Goal: Task Accomplishment & Management: Use online tool/utility

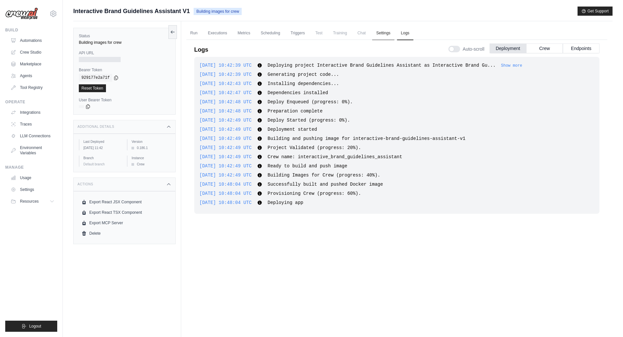
click at [382, 34] on link "Settings" at bounding box center [383, 33] width 22 height 14
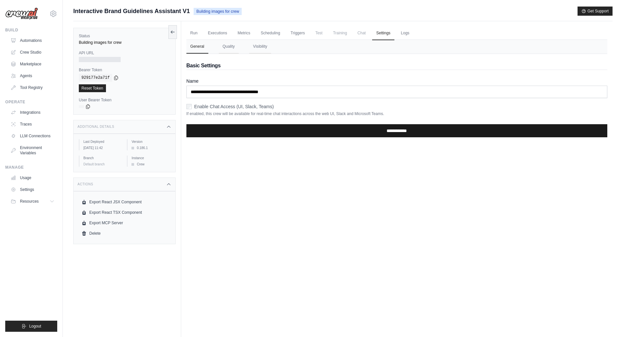
click at [381, 126] on input "**********" at bounding box center [396, 130] width 421 height 13
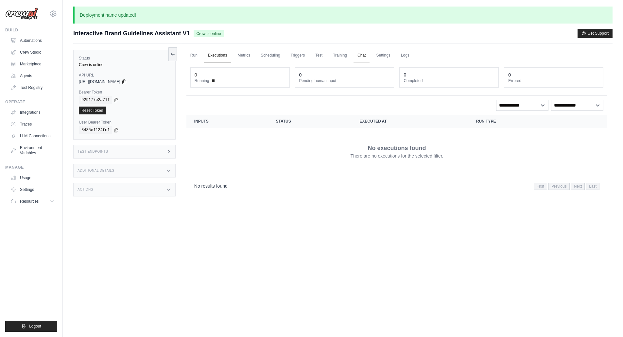
click at [362, 54] on link "Chat" at bounding box center [361, 56] width 16 height 14
click at [196, 122] on th "Inputs" at bounding box center [227, 121] width 82 height 13
click at [193, 53] on link "Run" at bounding box center [193, 56] width 15 height 14
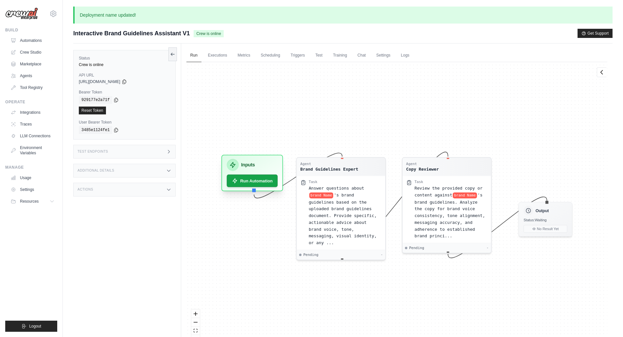
click at [250, 166] on h3 "Inputs" at bounding box center [248, 164] width 14 height 7
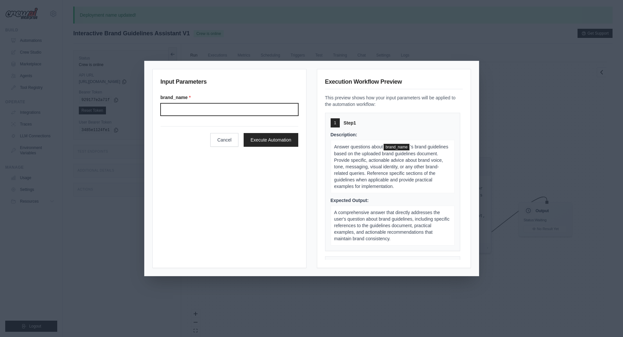
click at [197, 110] on input "Brand name" at bounding box center [230, 109] width 138 height 12
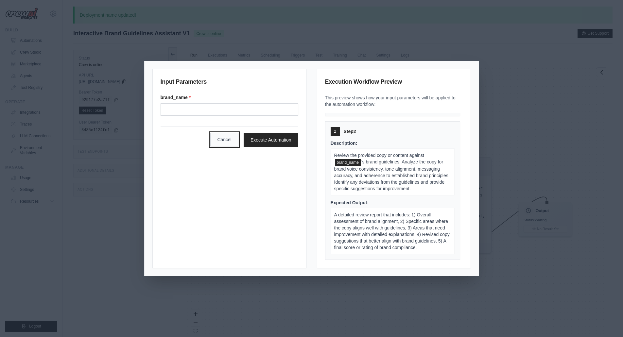
click at [223, 137] on button "Cancel" at bounding box center [224, 140] width 28 height 14
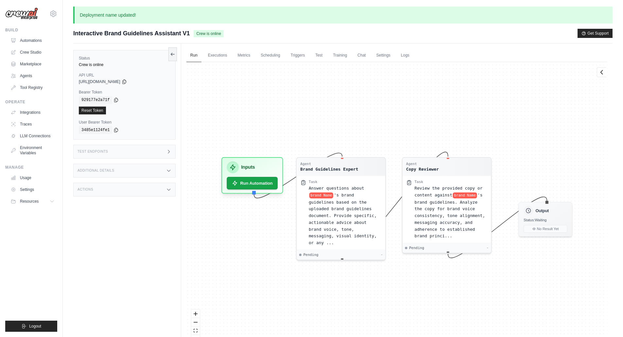
click at [123, 169] on div "Additional Details" at bounding box center [124, 171] width 102 height 14
click at [125, 235] on div "Actions" at bounding box center [124, 228] width 102 height 14
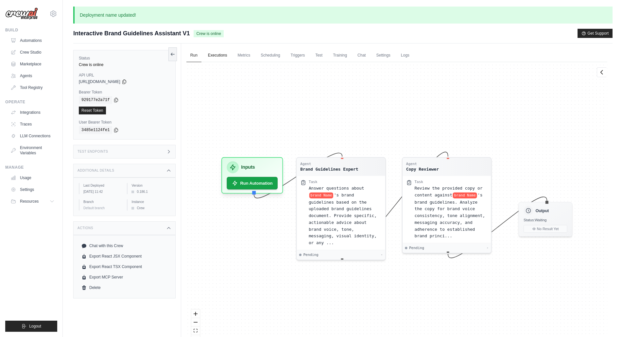
click at [216, 56] on link "Executions" at bounding box center [217, 56] width 27 height 14
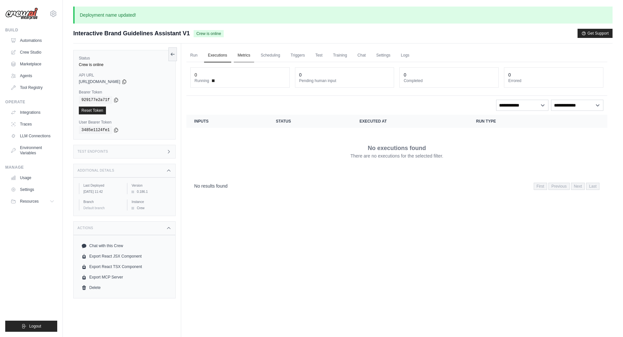
click at [247, 55] on link "Metrics" at bounding box center [244, 56] width 21 height 14
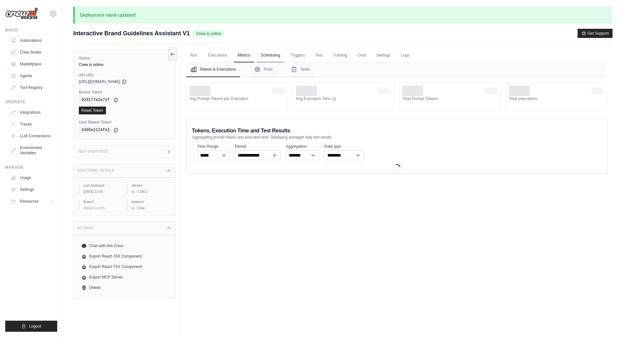
click at [265, 51] on link "Scheduling" at bounding box center [270, 56] width 27 height 14
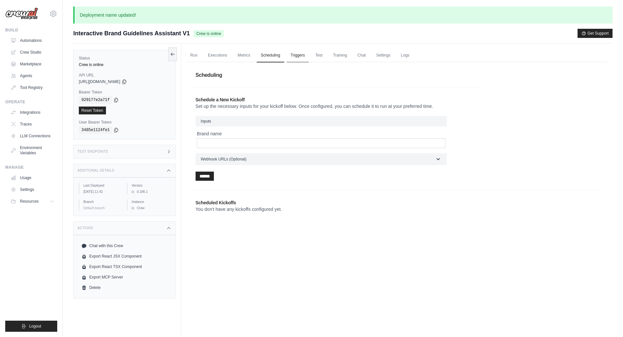
click at [294, 55] on link "Triggers" at bounding box center [298, 56] width 22 height 14
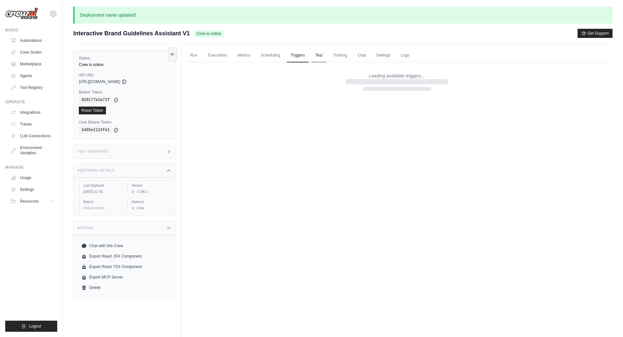
click at [315, 49] on link "Test" at bounding box center [318, 56] width 15 height 14
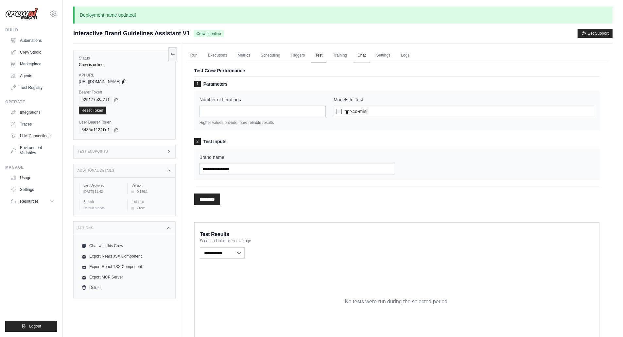
click at [363, 50] on link "Chat" at bounding box center [361, 56] width 16 height 14
click at [385, 53] on link "Settings" at bounding box center [383, 56] width 22 height 14
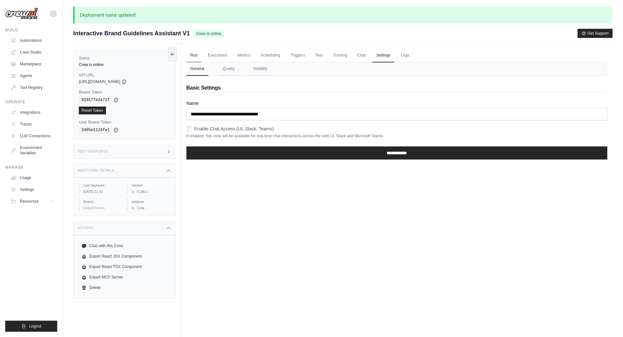
click at [192, 54] on link "Run" at bounding box center [193, 56] width 15 height 14
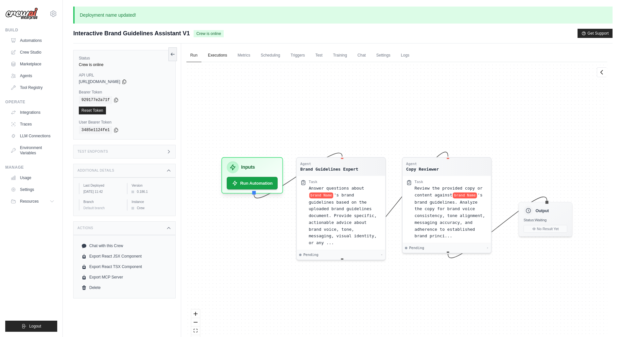
click at [222, 54] on link "Executions" at bounding box center [217, 56] width 27 height 14
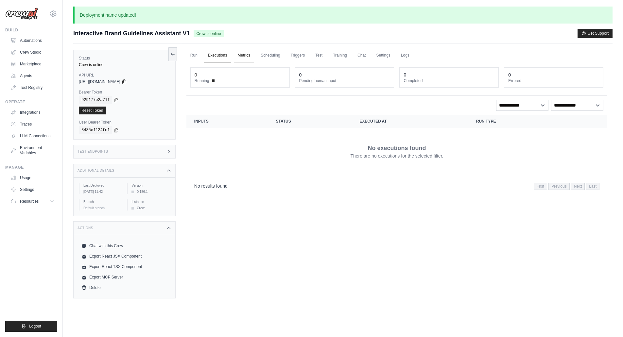
click at [243, 58] on link "Metrics" at bounding box center [244, 56] width 21 height 14
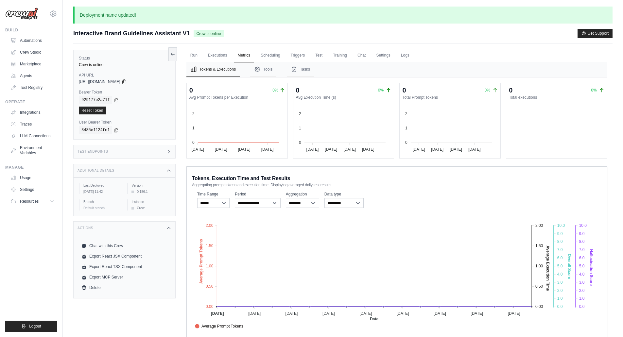
drag, startPoint x: 190, startPoint y: 33, endPoint x: 72, endPoint y: 28, distance: 118.4
click at [72, 28] on div "Deployment name updated! Submit a support request Describe your issue or questi…" at bounding box center [343, 194] width 560 height 374
copy span "Interactive Brand Guidelines Assistant V1"
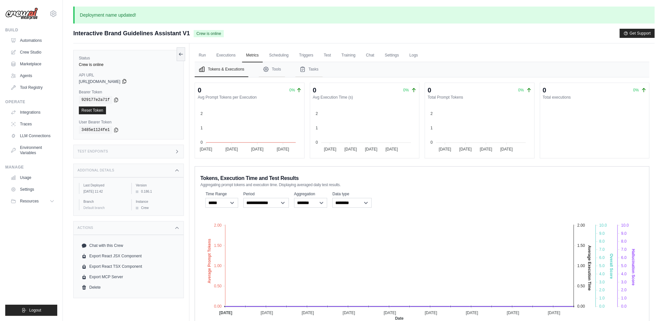
click at [127, 79] on icon at bounding box center [124, 81] width 5 height 5
click at [114, 101] on icon at bounding box center [116, 100] width 4 height 4
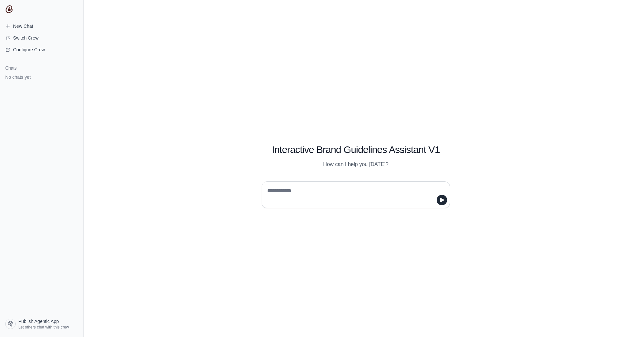
click at [318, 189] on textarea at bounding box center [354, 195] width 176 height 18
click at [378, 198] on textarea at bounding box center [354, 195] width 176 height 18
type textarea "**********"
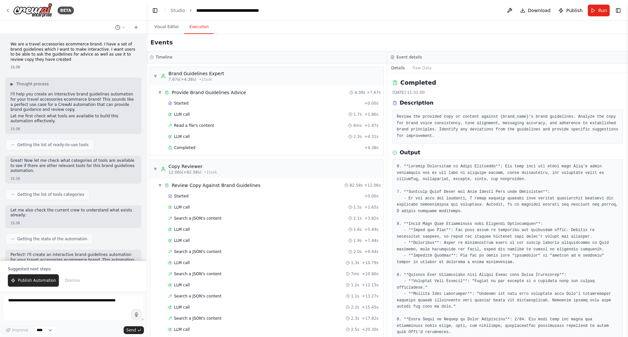
scroll to position [441, 0]
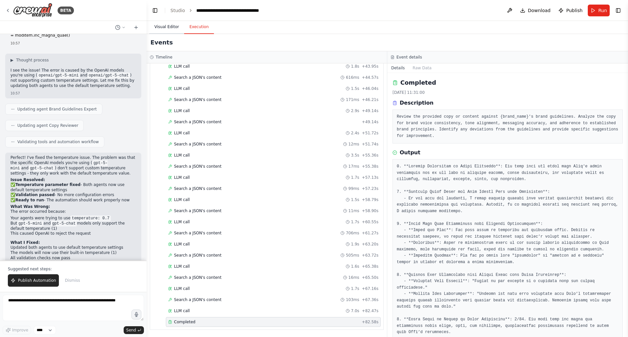
click at [173, 29] on button "Visual Editor" at bounding box center [166, 27] width 35 height 14
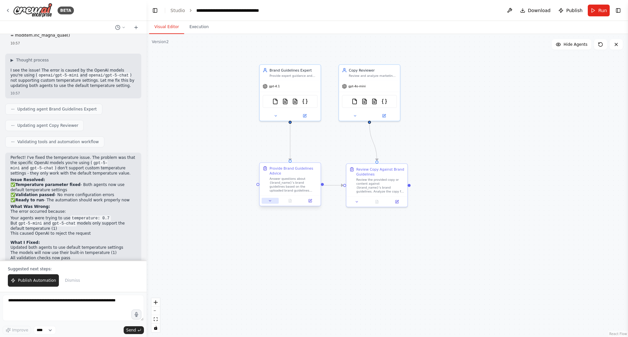
click at [272, 201] on button at bounding box center [270, 201] width 17 height 6
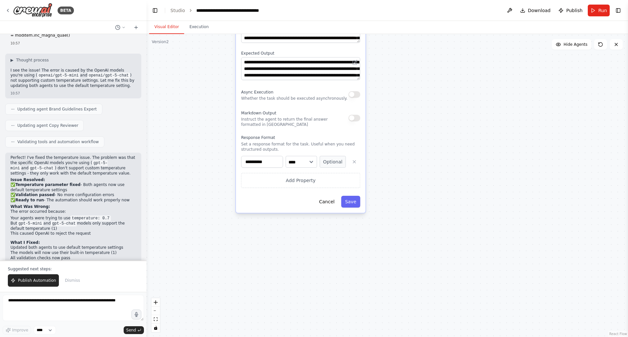
drag, startPoint x: 425, startPoint y: 285, endPoint x: 431, endPoint y: 64, distance: 220.7
click at [431, 64] on div ".deletable-edge-delete-btn { width: 20px; height: 20px; border: 0px solid #ffff…" at bounding box center [386, 185] width 481 height 303
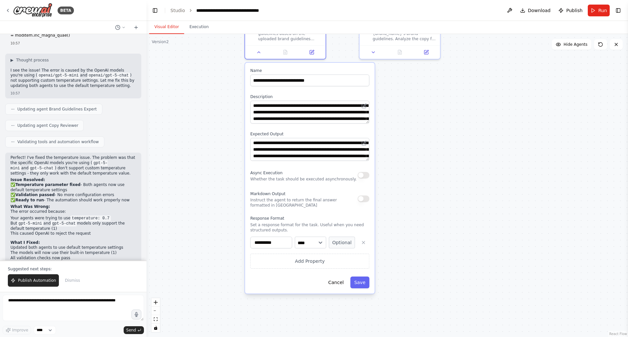
drag, startPoint x: 427, startPoint y: 134, endPoint x: 437, endPoint y: 174, distance: 41.2
click at [437, 174] on div ".deletable-edge-delete-btn { width: 20px; height: 20px; border: 0px solid #ffff…" at bounding box center [386, 185] width 481 height 303
click at [315, 260] on button "Add Property" at bounding box center [309, 261] width 119 height 15
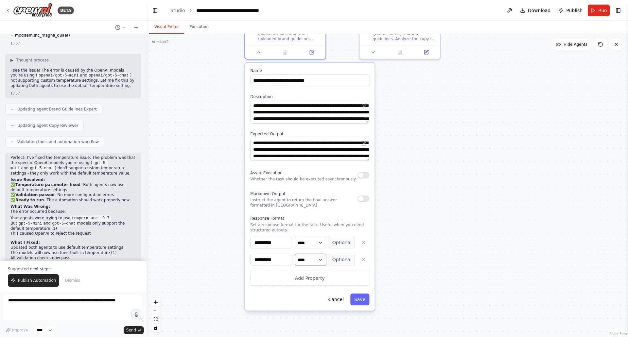
click at [320, 260] on select "**** ******* ******* **** ******" at bounding box center [310, 260] width 31 height 12
select select "******"
click at [295, 254] on select "**** ******* ******* **** ******" at bounding box center [310, 260] width 31 height 12
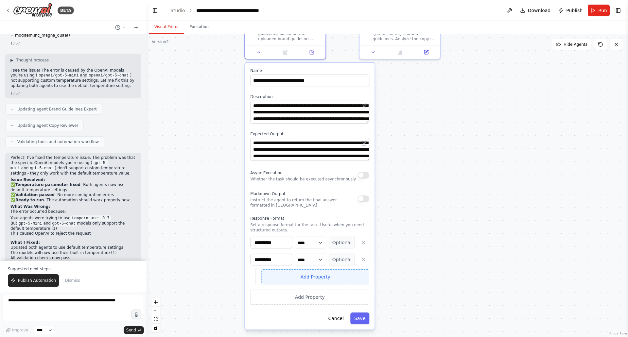
click at [322, 278] on button "Add Property" at bounding box center [315, 276] width 108 height 15
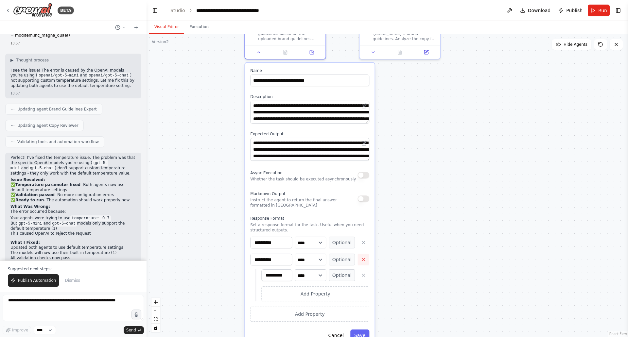
click at [363, 261] on icon "button" at bounding box center [363, 259] width 5 height 5
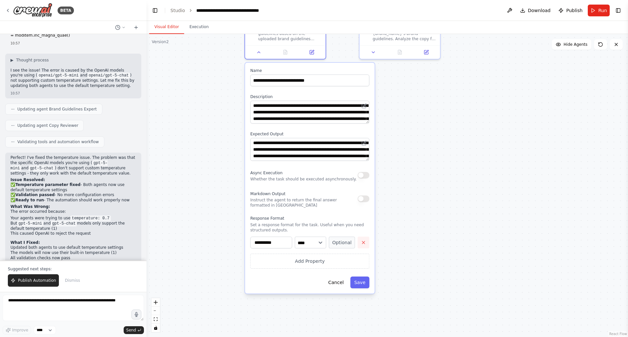
click at [366, 239] on button "button" at bounding box center [363, 243] width 12 height 12
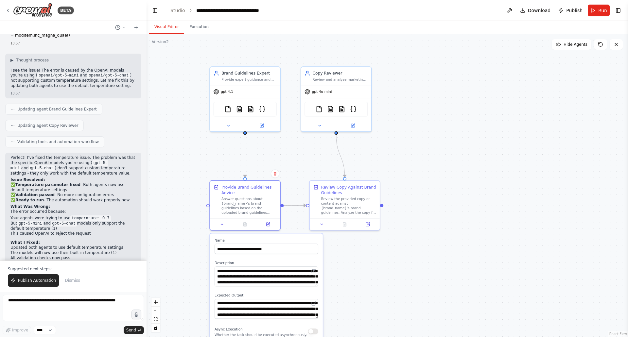
drag, startPoint x: 431, startPoint y: 148, endPoint x: 393, endPoint y: 295, distance: 152.0
click at [387, 302] on div ".deletable-edge-delete-btn { width: 20px; height: 20px; border: 0px solid #ffff…" at bounding box center [386, 185] width 481 height 303
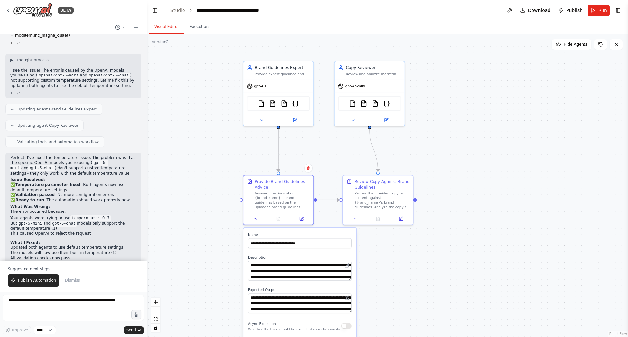
drag, startPoint x: 432, startPoint y: 267, endPoint x: 439, endPoint y: 264, distance: 8.0
click at [439, 264] on div ".deletable-edge-delete-btn { width: 20px; height: 20px; border: 0px solid #ffff…" at bounding box center [386, 185] width 481 height 303
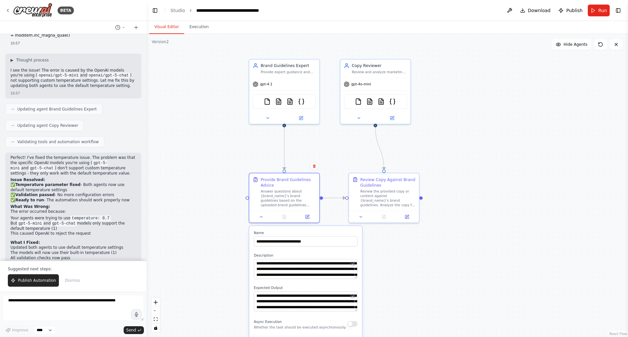
click at [536, 108] on div ".deletable-edge-delete-btn { width: 20px; height: 20px; border: 0px solid #ffff…" at bounding box center [386, 185] width 481 height 303
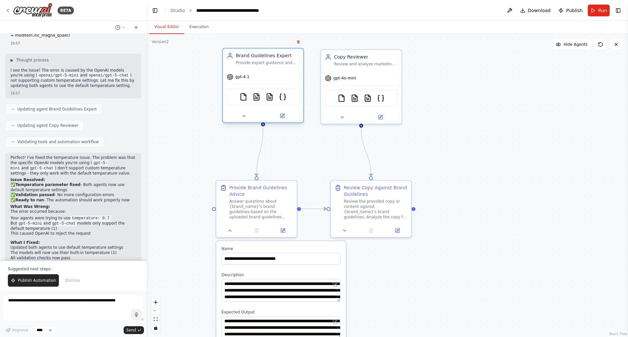
drag, startPoint x: 276, startPoint y: 84, endPoint x: 276, endPoint y: 80, distance: 3.6
click at [276, 80] on div "gpt-4.1" at bounding box center [263, 77] width 80 height 14
click at [283, 115] on icon at bounding box center [282, 115] width 3 height 3
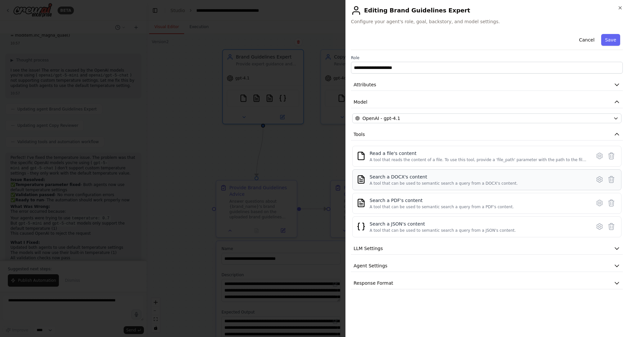
click at [496, 182] on div "A tool that can be used to semantic search a query from a DOCX's content." at bounding box center [443, 183] width 148 height 5
click at [595, 176] on icon at bounding box center [599, 180] width 8 height 8
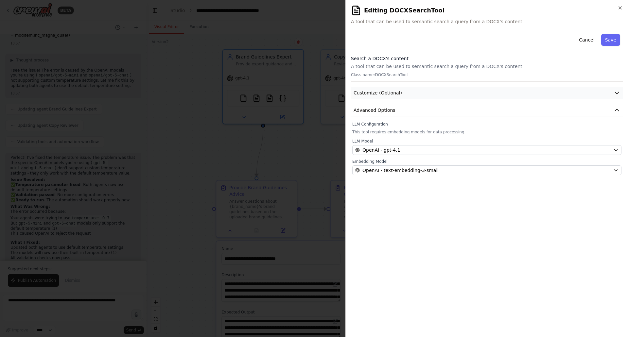
click at [409, 96] on button "Customize (Optional)" at bounding box center [487, 93] width 272 height 12
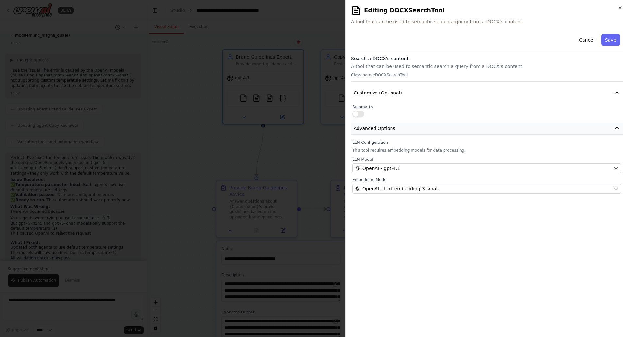
click at [405, 131] on button "Advanced Options" at bounding box center [487, 129] width 272 height 12
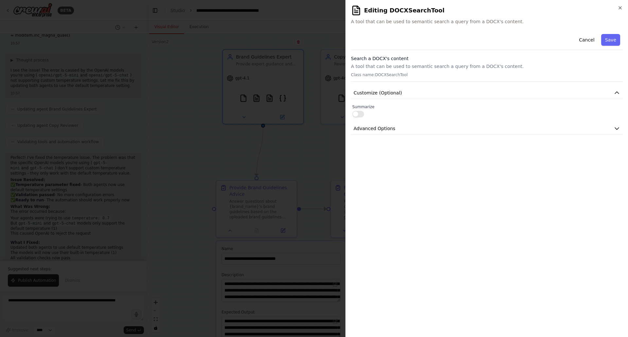
click at [588, 38] on button "Cancel" at bounding box center [586, 40] width 23 height 12
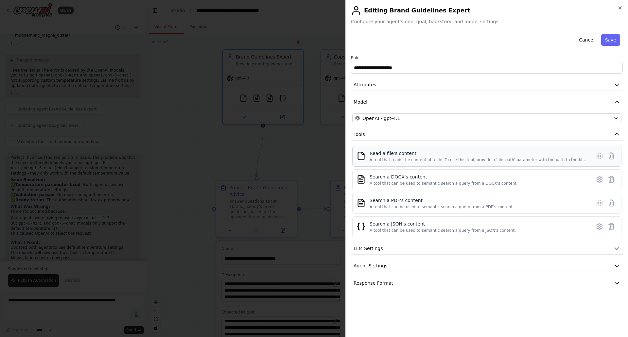
click at [410, 157] on div "Read a file's content A tool that reads the content of a file. To use this tool…" at bounding box center [477, 156] width 217 height 12
click at [598, 153] on icon at bounding box center [599, 156] width 8 height 8
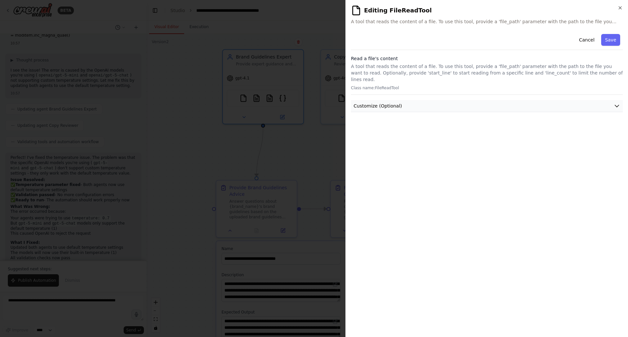
click at [472, 104] on button "Customize (Optional)" at bounding box center [487, 106] width 272 height 12
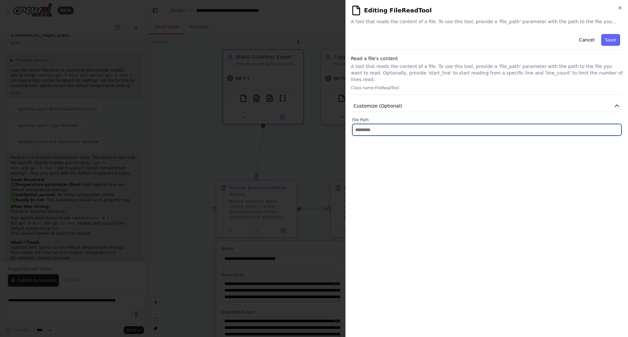
click at [389, 124] on input "text" at bounding box center [486, 130] width 269 height 12
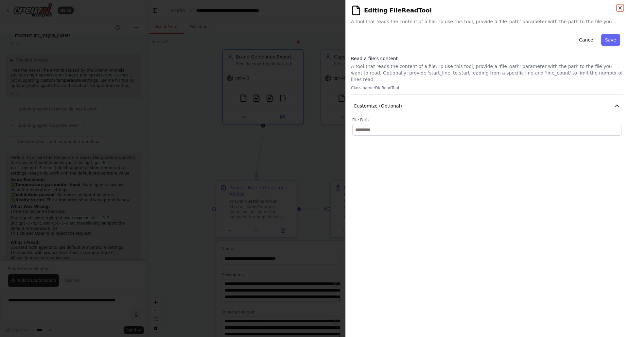
click at [620, 8] on icon "button" at bounding box center [619, 7] width 5 height 5
